Goal: Task Accomplishment & Management: Complete application form

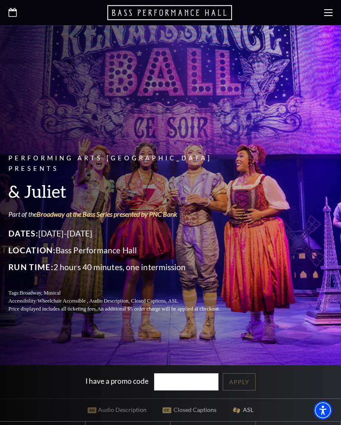
click at [325, 11] on icon at bounding box center [328, 12] width 8 height 8
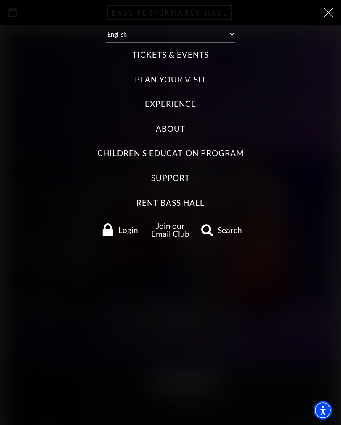
click at [194, 99] on label "Experience" at bounding box center [171, 104] width 52 height 11
click at [0, 0] on input "Experience" at bounding box center [0, 0] width 0 height 0
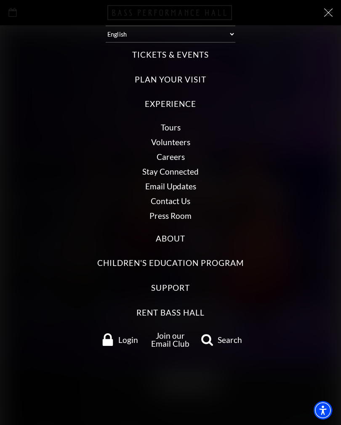
click at [181, 139] on link "Volunteers" at bounding box center [170, 142] width 39 height 10
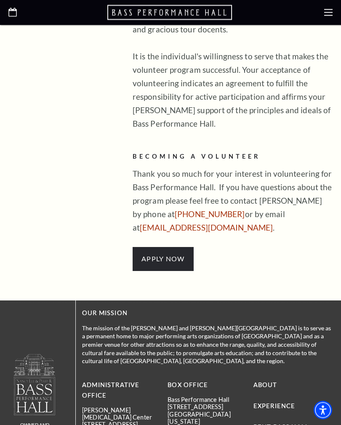
scroll to position [653, 0]
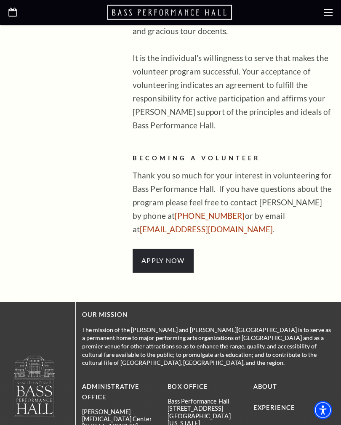
click at [167, 257] on link "APPLY NOW" at bounding box center [162, 261] width 43 height 8
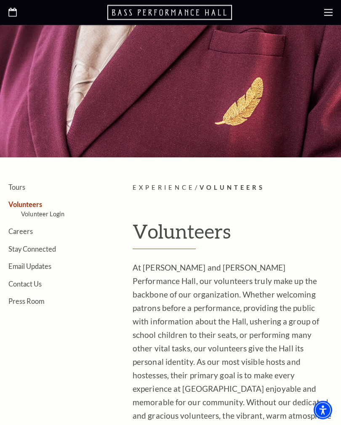
scroll to position [0, 0]
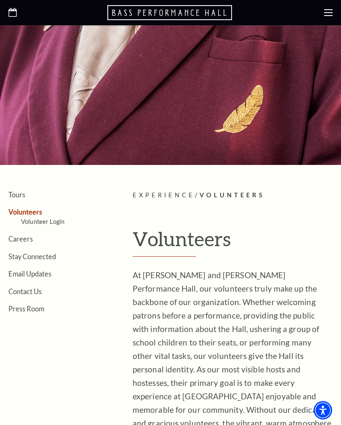
click at [27, 236] on link "Careers" at bounding box center [20, 239] width 24 height 8
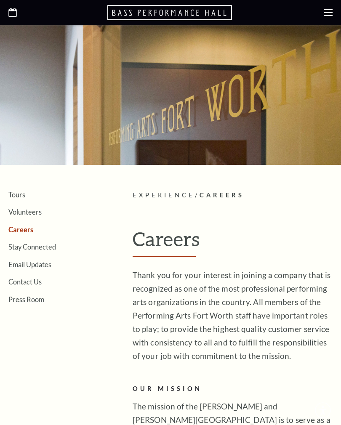
click at [25, 237] on ul "Tours Volunteers Careers Stay Connected Email Updates Contact Us Press Room" at bounding box center [64, 246] width 112 height 113
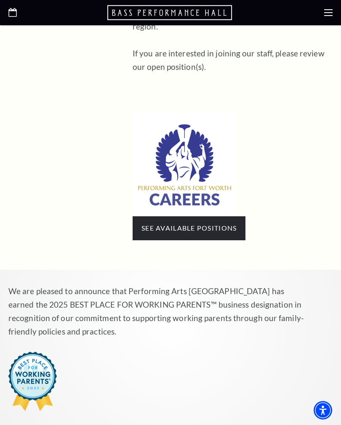
scroll to position [501, 0]
click at [216, 224] on link "See available positions" at bounding box center [188, 228] width 95 height 8
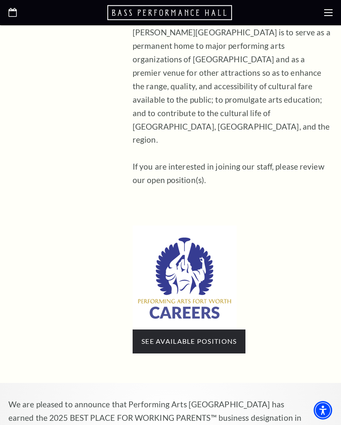
scroll to position [386, 0]
